Goal: Obtain resource: Obtain resource

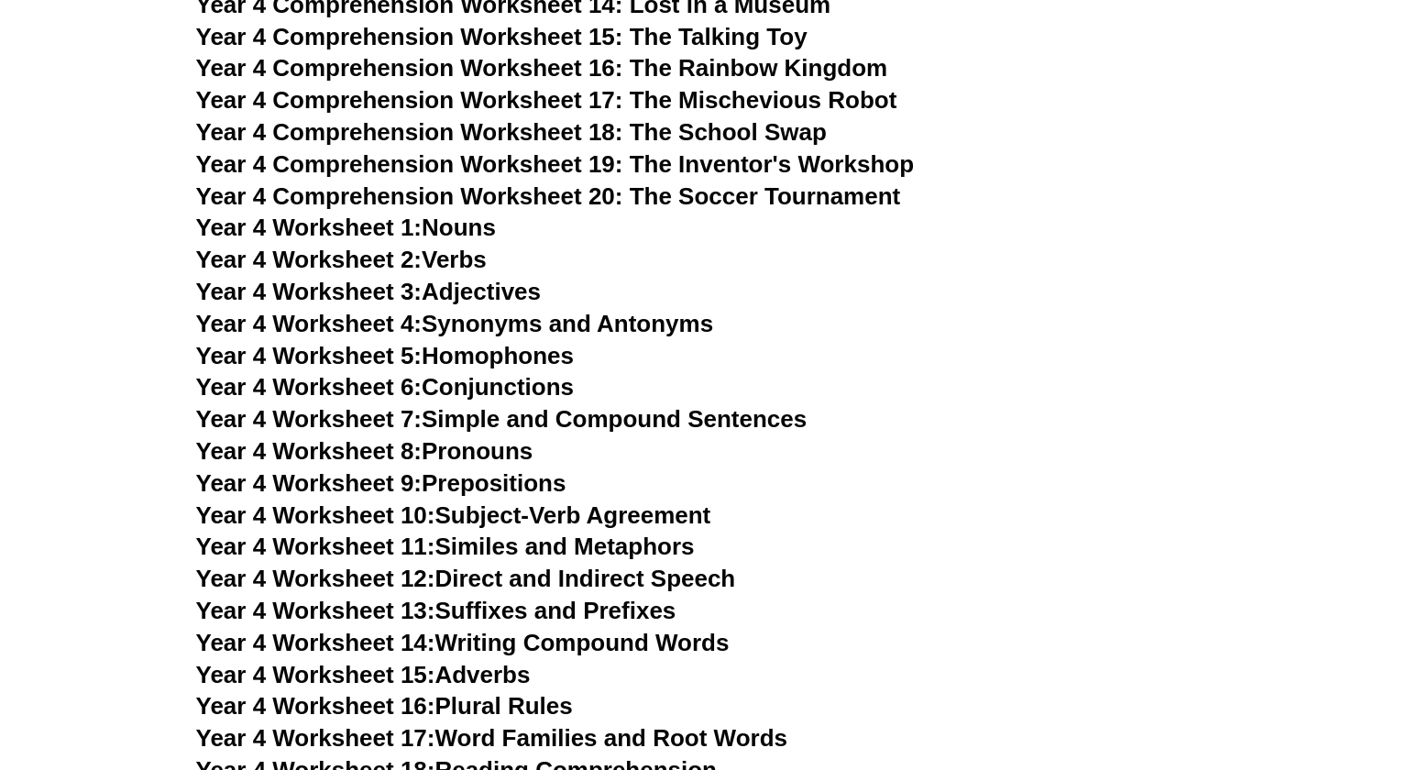
scroll to position [7054, 0]
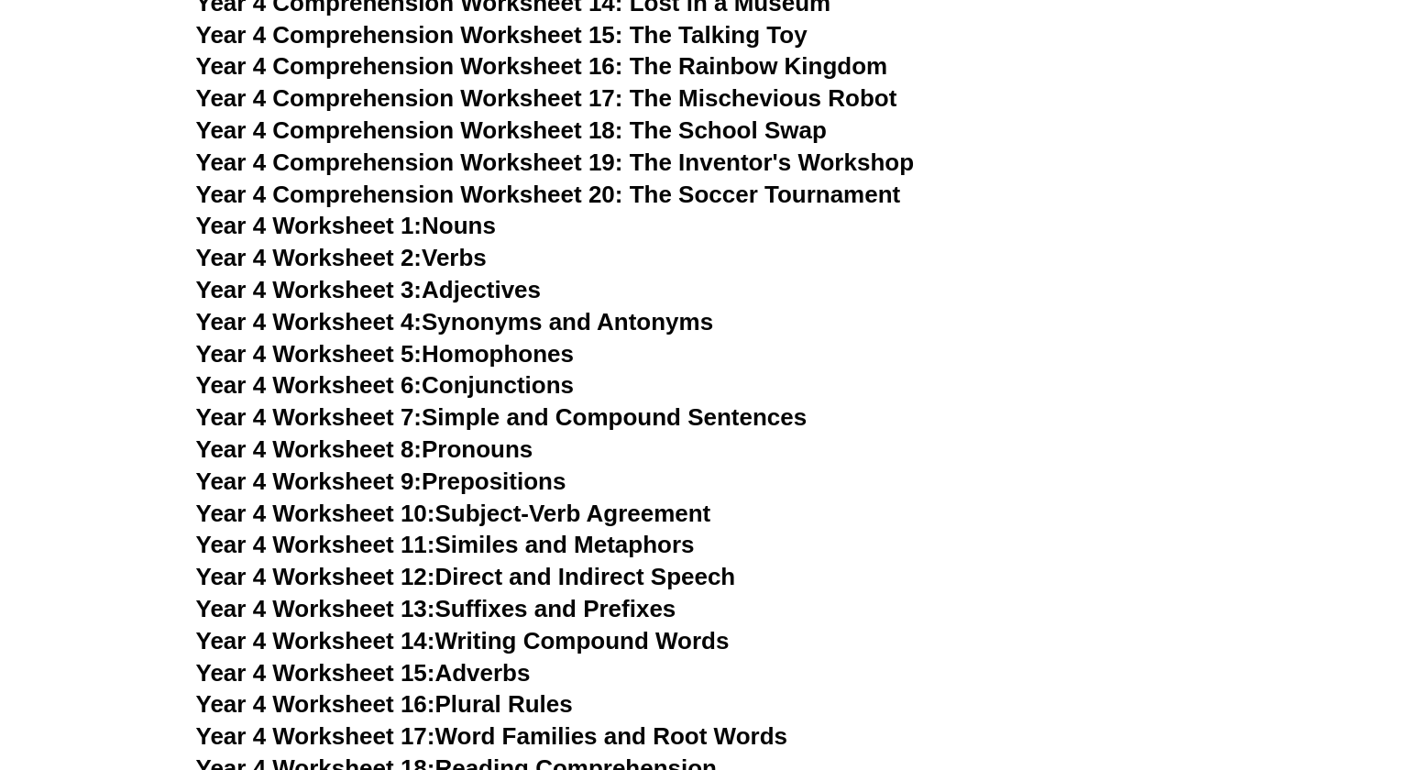
click at [423, 225] on span "Year 4 Worksheet 1:" at bounding box center [309, 225] width 226 height 27
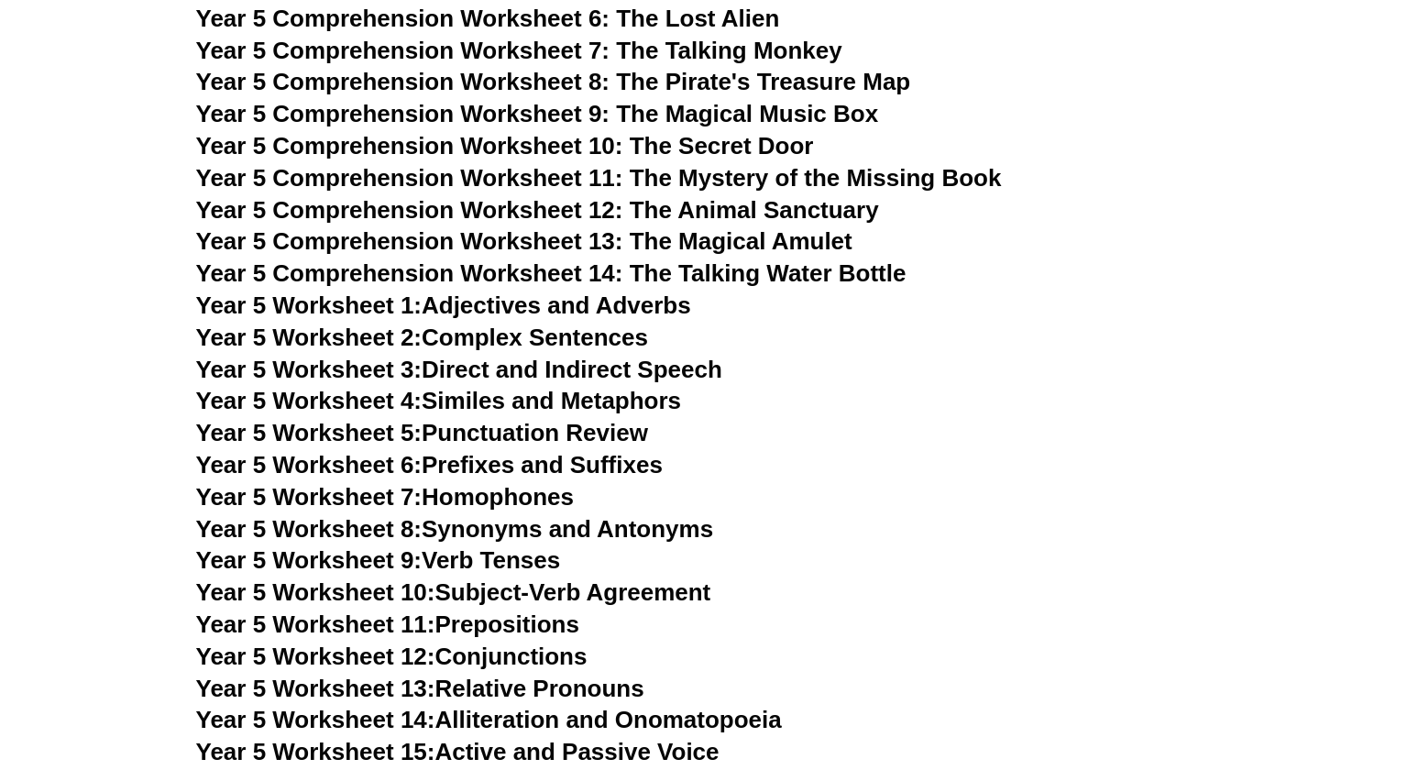
scroll to position [8154, 0]
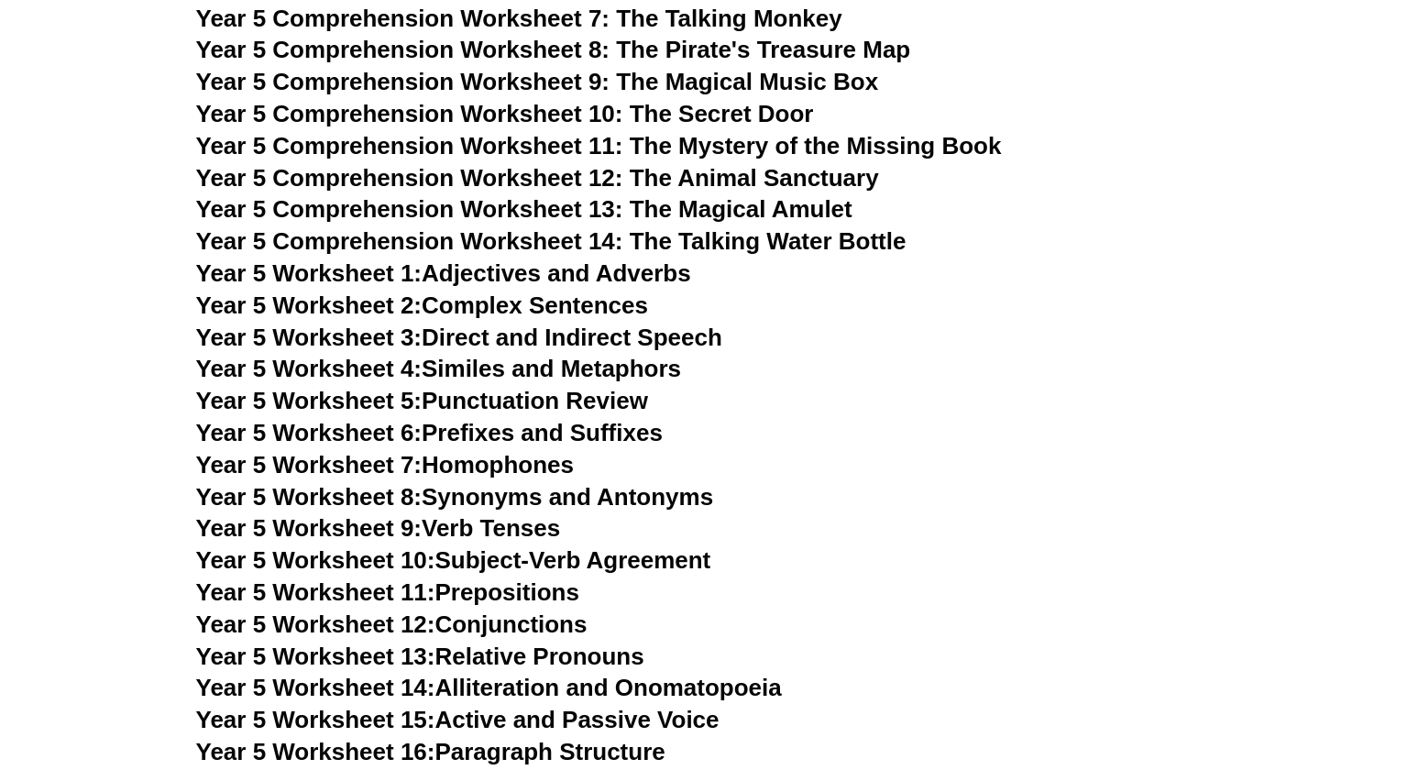
click at [462, 307] on link "Year 5 Worksheet 2: Complex Sentences" at bounding box center [422, 304] width 452 height 27
click at [560, 340] on link "Year 5 Worksheet 3: Direct and Indirect Speech" at bounding box center [459, 337] width 526 height 27
click at [557, 374] on link "Year 5 Worksheet 4: Similes and Metaphors" at bounding box center [439, 368] width 486 height 27
click at [621, 400] on link "Year 5 Worksheet 5: Punctuation Review" at bounding box center [422, 400] width 452 height 27
click at [563, 434] on link "Year 5 Worksheet 6: Prefixes and Suffixes" at bounding box center [429, 432] width 467 height 27
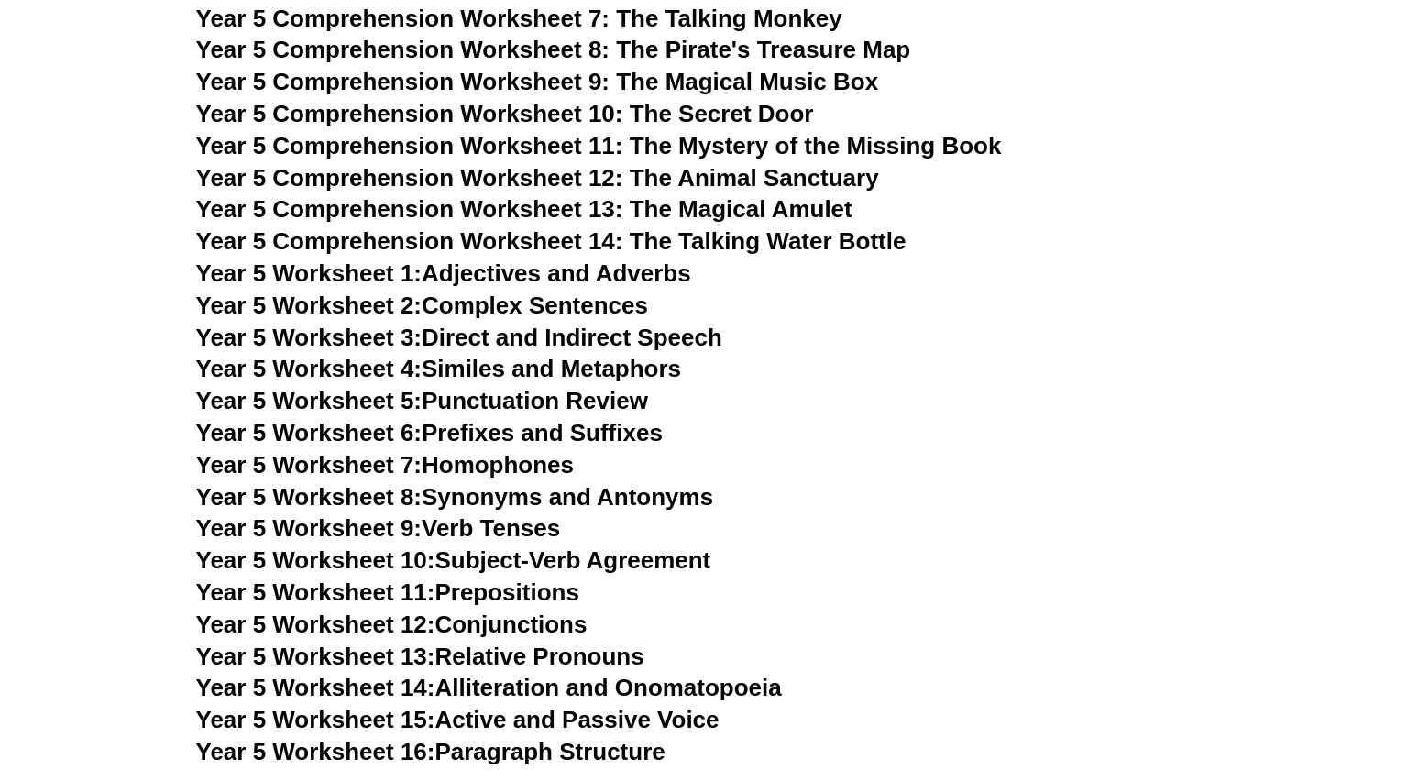
click at [537, 591] on link "Year 5 Worksheet 11: Prepositions" at bounding box center [387, 591] width 383 height 27
click at [539, 525] on link "Year 5 Worksheet 9: Verb Tenses" at bounding box center [378, 527] width 365 height 27
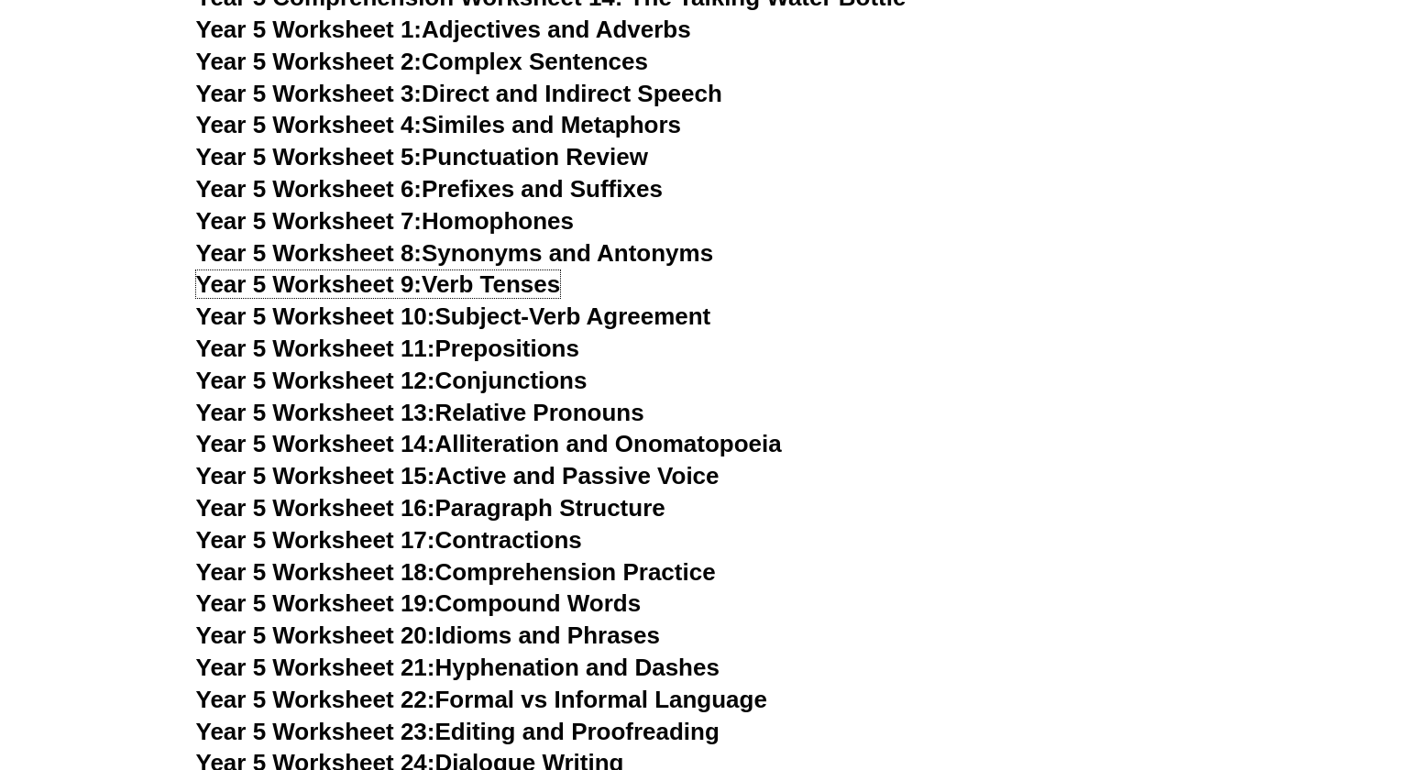
scroll to position [8429, 0]
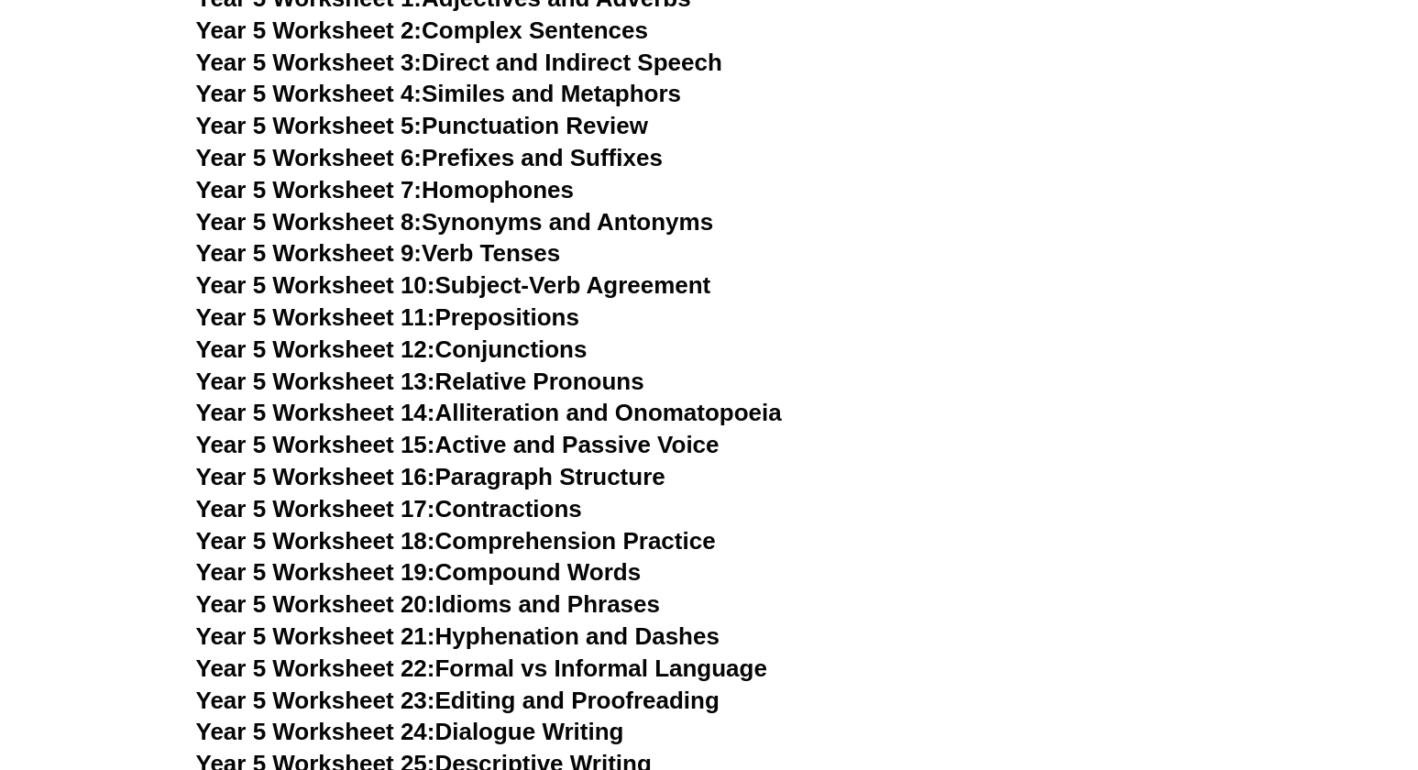
click at [552, 478] on link "Year 5 Worksheet 16: Paragraph Structure" at bounding box center [430, 476] width 469 height 27
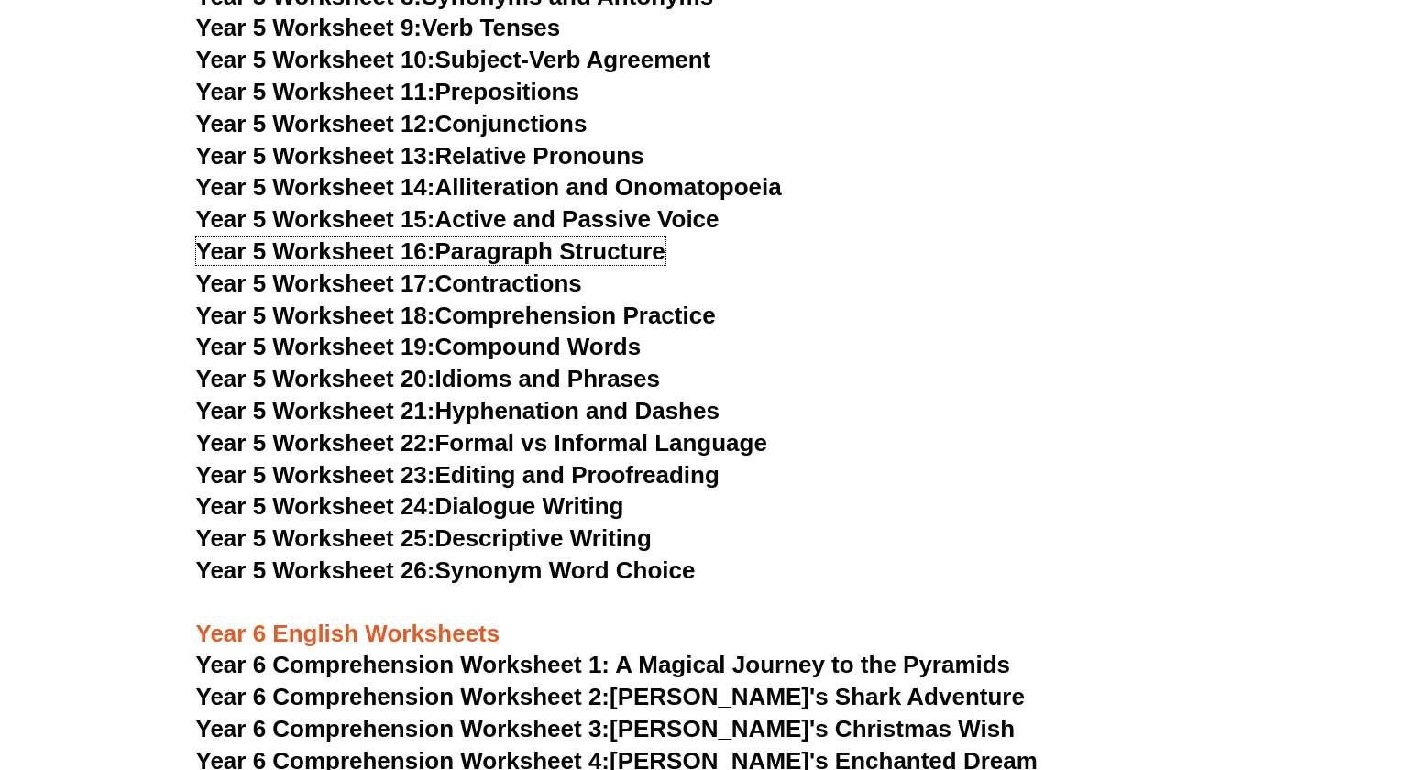
scroll to position [8704, 0]
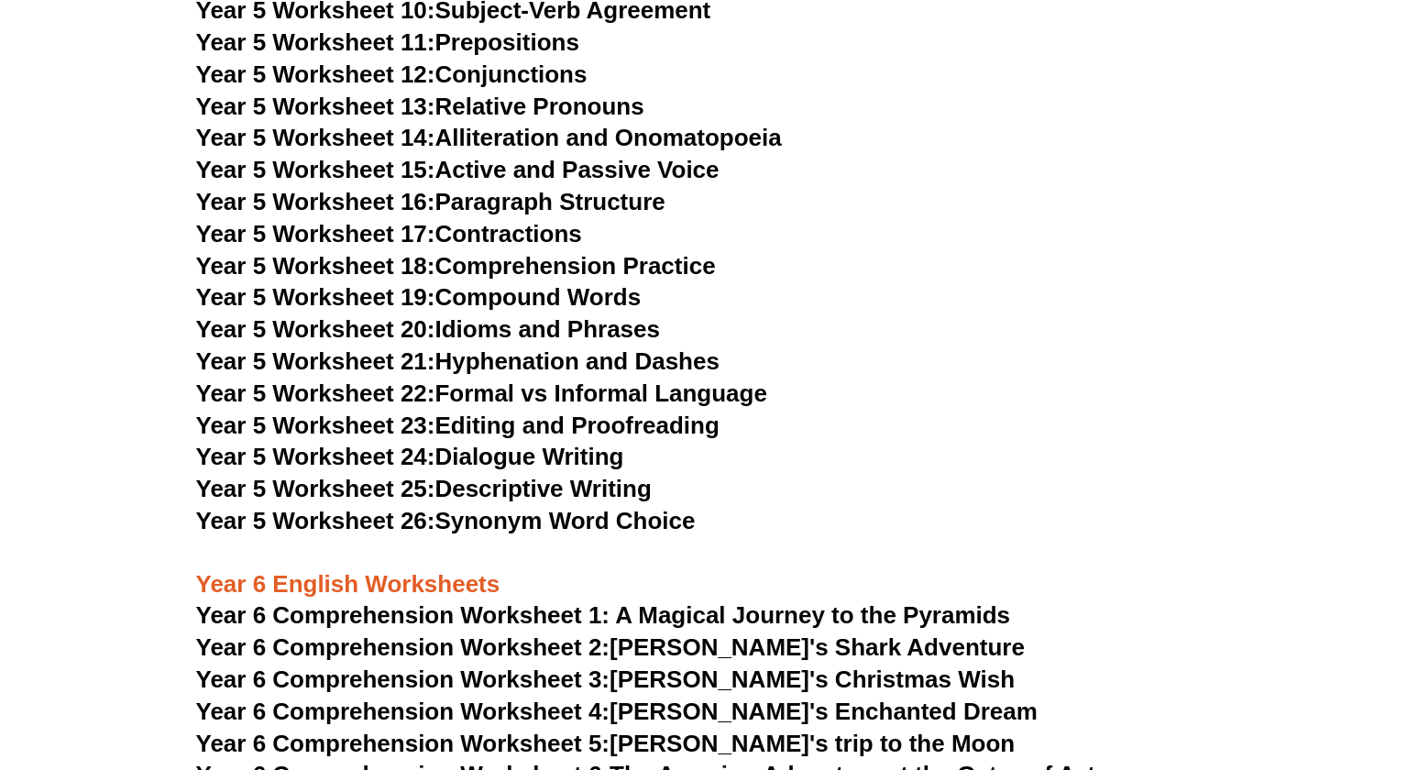
click at [596, 361] on link "Year 5 Worksheet 21: Hyphenation and Dashes" at bounding box center [457, 360] width 523 height 27
click at [612, 394] on link "Year 5 Worksheet 22: Formal vs Informal Language" at bounding box center [481, 392] width 571 height 27
click at [584, 454] on link "Year 5 Worksheet 24: Dialogue Writing" at bounding box center [410, 456] width 428 height 27
click at [586, 430] on link "Year 5 Worksheet 23: Editing and Proofreading" at bounding box center [457, 425] width 523 height 27
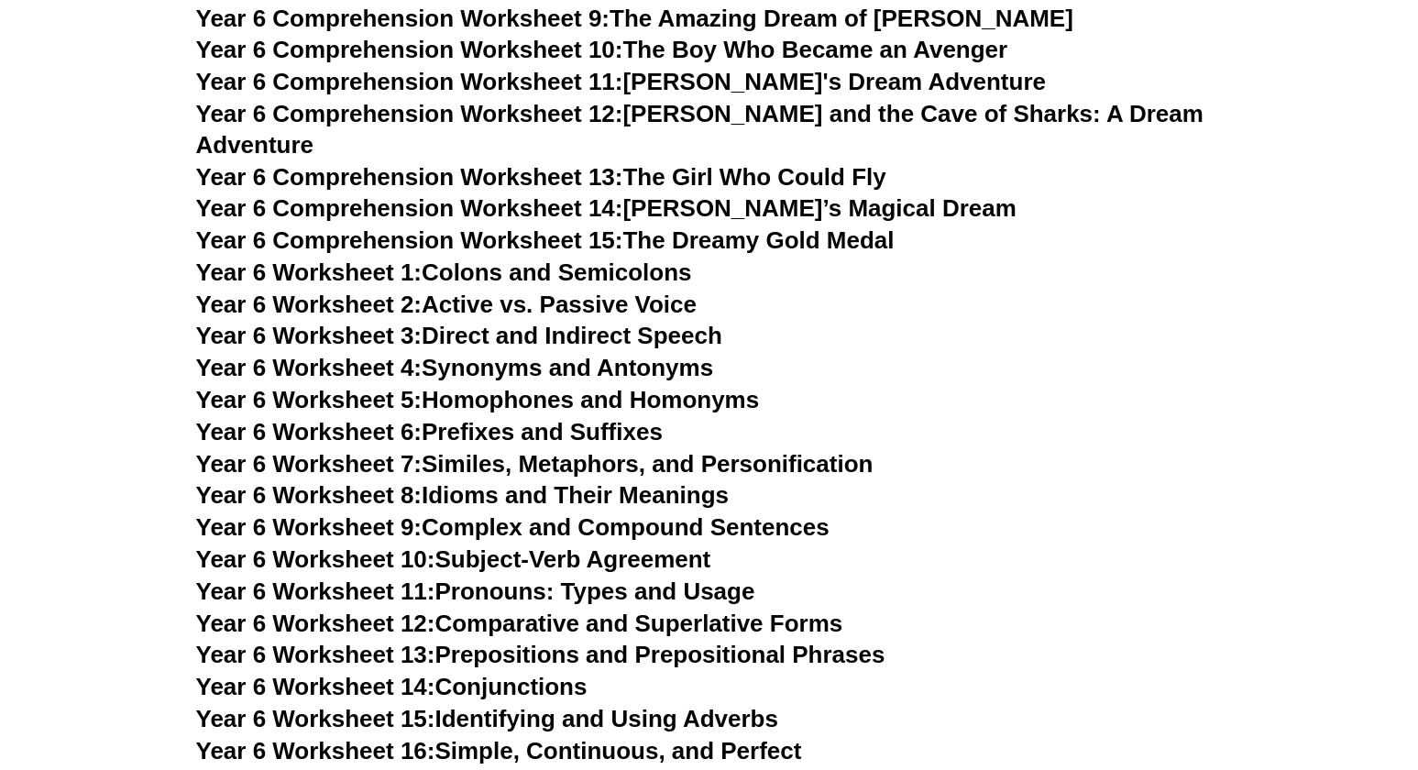
scroll to position [9620, 0]
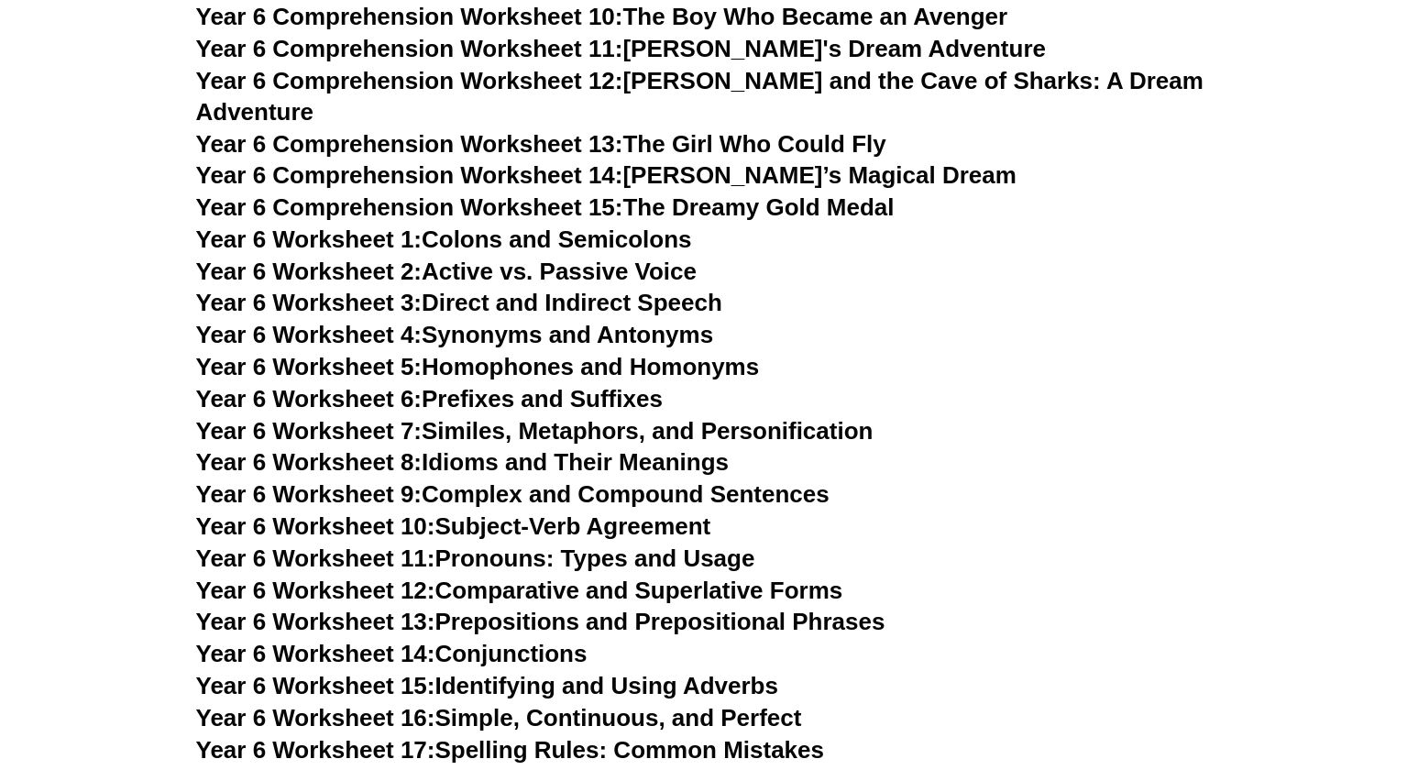
click at [652, 225] on link "Year 6 Worksheet 1: Colons and Semicolons" at bounding box center [444, 238] width 496 height 27
click at [609, 385] on link "Year 6 Worksheet 6: Prefixes and Suffixes" at bounding box center [429, 398] width 467 height 27
click at [676, 480] on link "Year 6 Worksheet 9: Complex and Compound Sentences" at bounding box center [512, 493] width 633 height 27
click at [655, 577] on link "Year 6 Worksheet 12: Comparative and Superlative Forms" at bounding box center [519, 590] width 647 height 27
click at [654, 608] on link "Year 6 Worksheet 13: Prepositions and Prepositional Phrases" at bounding box center [540, 621] width 689 height 27
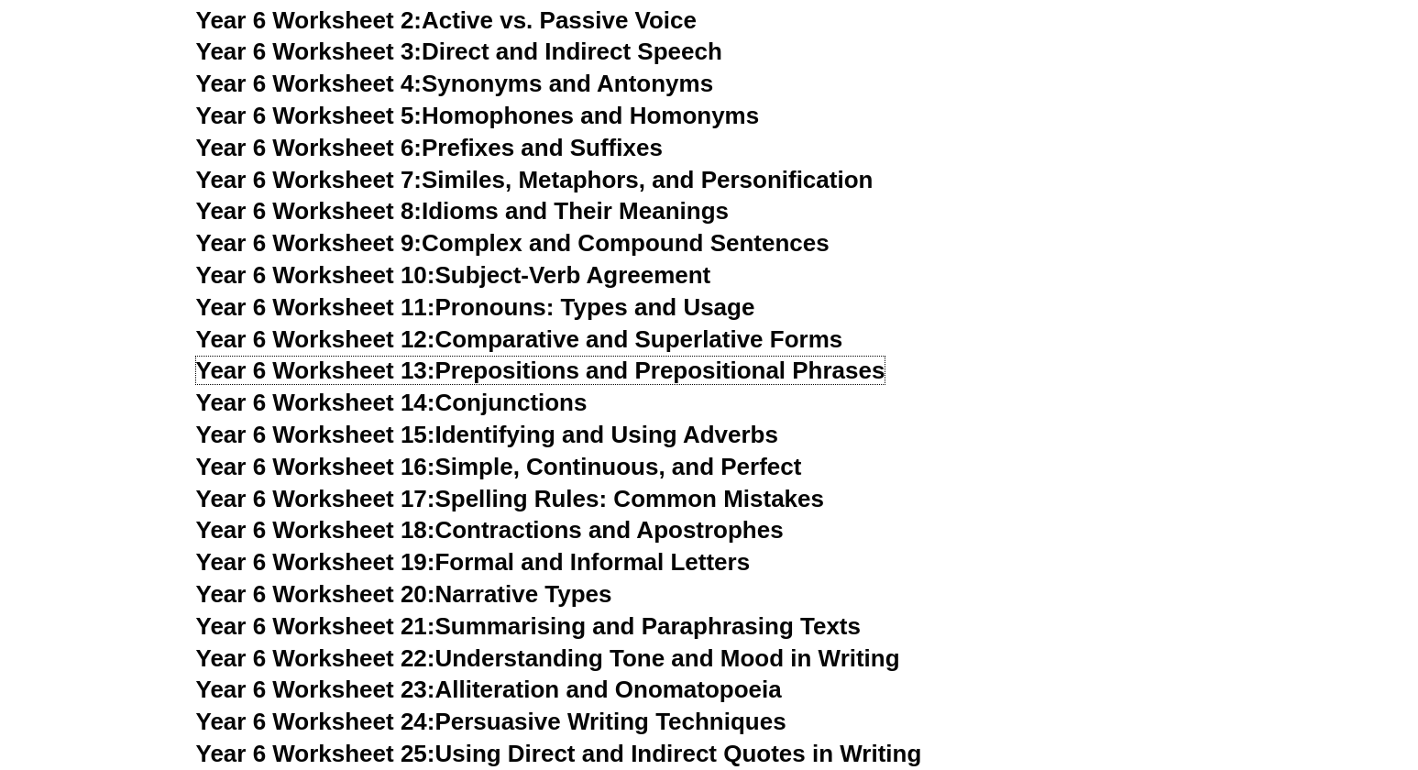
scroll to position [9895, 0]
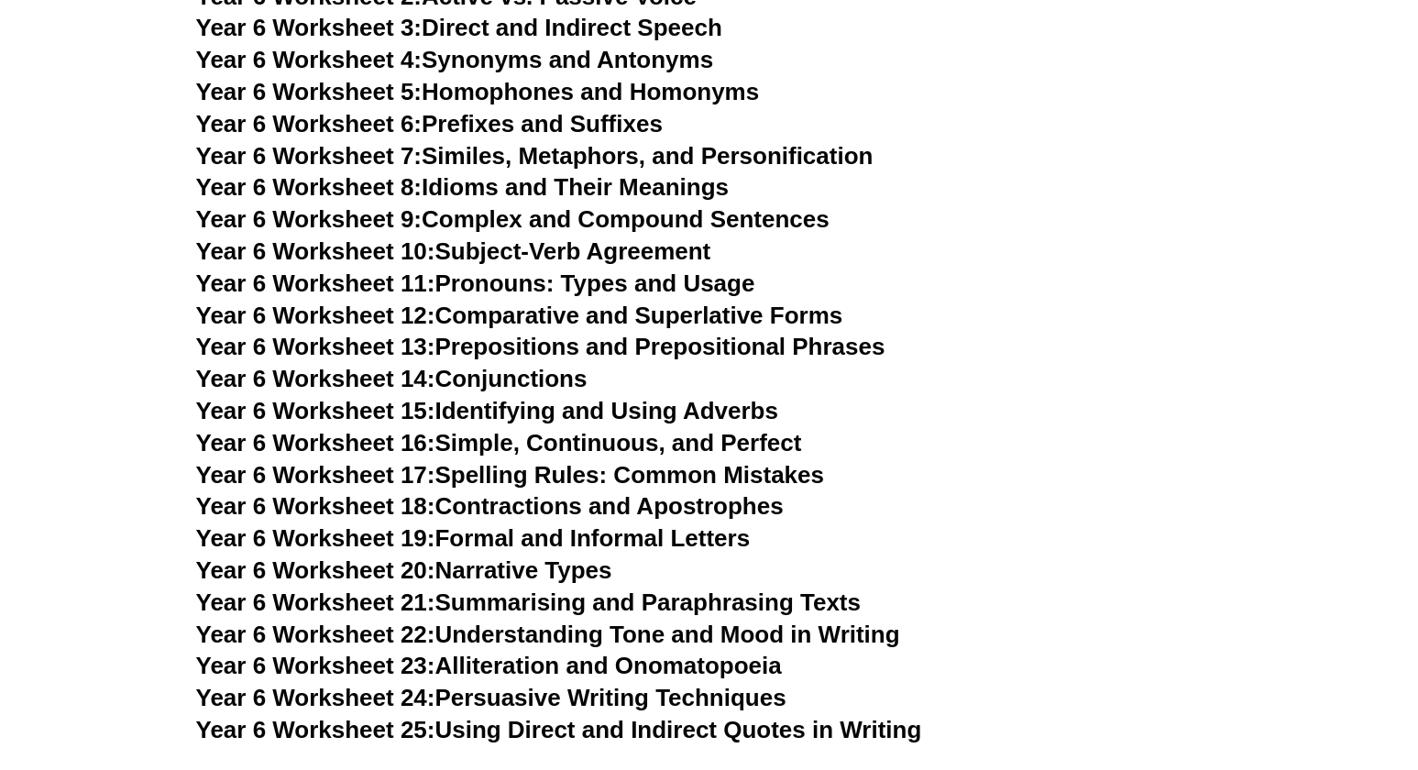
click at [632, 429] on link "Year 6 Worksheet 16: Simple, Continuous, and Perfect" at bounding box center [499, 442] width 606 height 27
click at [588, 556] on link "Year 6 Worksheet 20: Narrative Types" at bounding box center [404, 569] width 416 height 27
click at [587, 588] on link "Year 6 Worksheet 21: Summarising and Paraphrasing Texts" at bounding box center [528, 601] width 665 height 27
click at [638, 621] on link "Year 6 Worksheet 22: Understanding Tone and Mood in Writing" at bounding box center [548, 634] width 704 height 27
click at [671, 684] on link "Year 6 Worksheet 24: Persuasive Writing Techniques" at bounding box center [491, 697] width 590 height 27
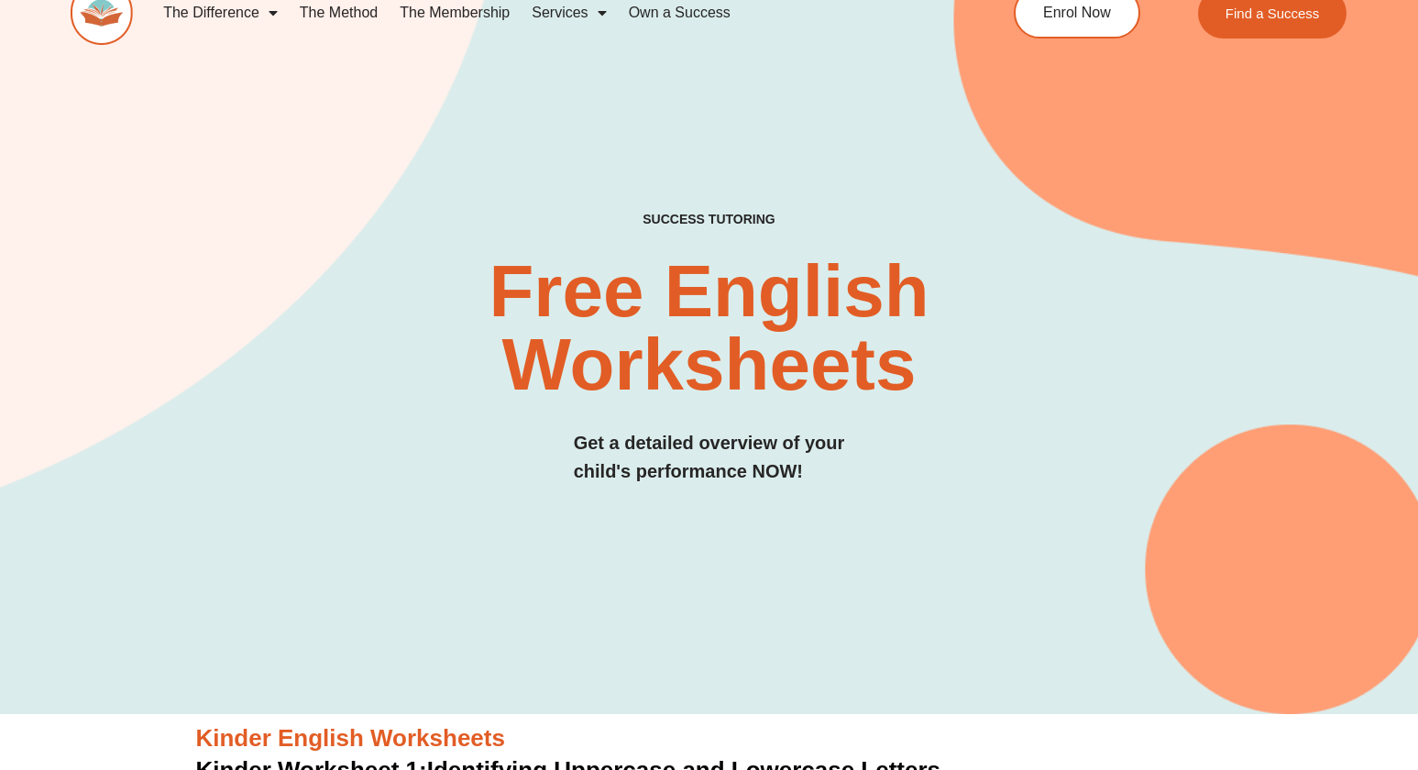
scroll to position [0, 0]
